Goal: Information Seeking & Learning: Learn about a topic

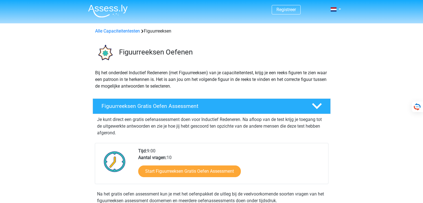
select select "Dutch"
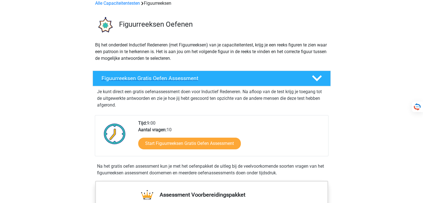
scroll to position [42, 0]
click at [155, 83] on div "Figuurreeksen Gratis Oefen Assessment" at bounding box center [212, 79] width 238 height 16
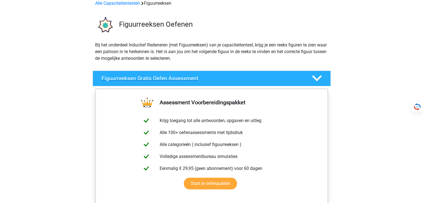
click at [319, 78] on polygon at bounding box center [317, 78] width 10 height 6
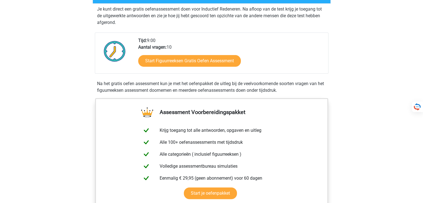
scroll to position [111, 0]
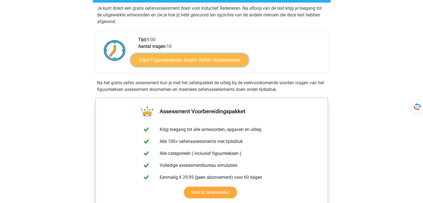
click at [191, 62] on link "Start Figuurreeksen Gratis Oefen Assessment" at bounding box center [189, 59] width 118 height 13
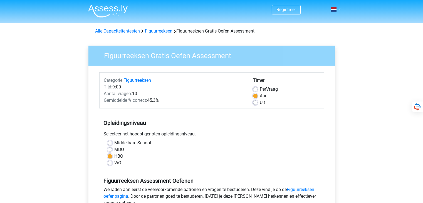
select select "Dutch"
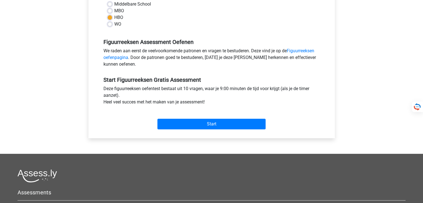
scroll to position [111, 0]
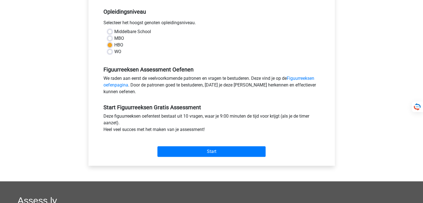
click at [114, 52] on label "WO" at bounding box center [117, 51] width 7 height 7
click at [111, 52] on input "WO" at bounding box center [110, 51] width 4 height 6
radio input "true"
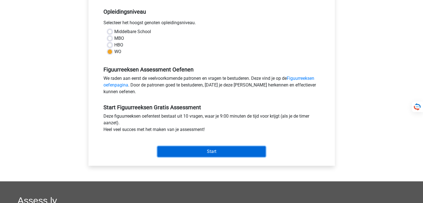
click at [194, 153] on input "Start" at bounding box center [211, 151] width 108 height 11
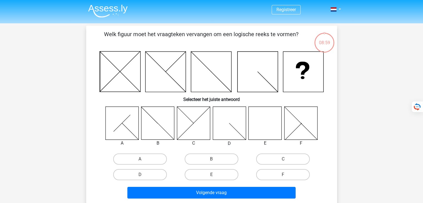
select select "Dutch"
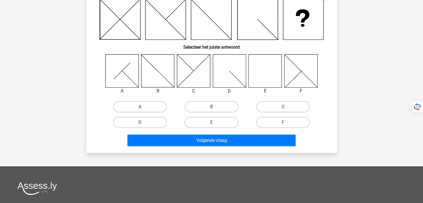
scroll to position [56, 0]
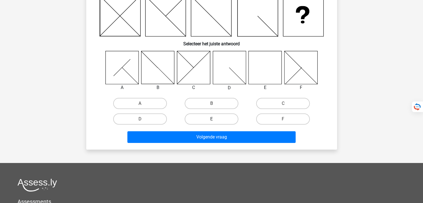
click at [216, 117] on label "E" at bounding box center [212, 118] width 54 height 11
click at [215, 119] on input "E" at bounding box center [213, 121] width 4 height 4
radio input "true"
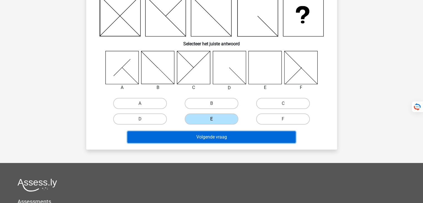
click at [221, 140] on button "Volgende vraag" at bounding box center [211, 137] width 168 height 12
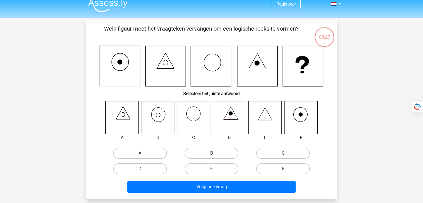
scroll to position [0, 0]
